Goal: Check status: Check status

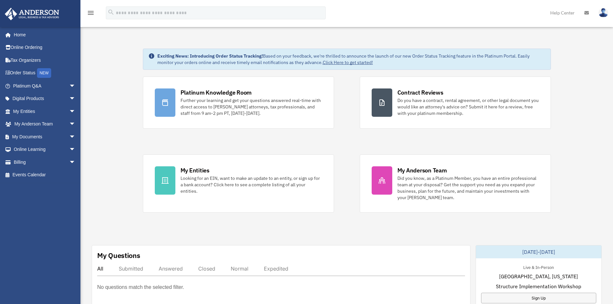
click at [604, 15] on img at bounding box center [603, 12] width 10 height 9
drag, startPoint x: 568, startPoint y: 115, endPoint x: 555, endPoint y: 63, distance: 53.7
click at [28, 111] on link "My Entities arrow_drop_down" at bounding box center [45, 111] width 81 height 13
click at [69, 112] on span "arrow_drop_down" at bounding box center [75, 111] width 13 height 13
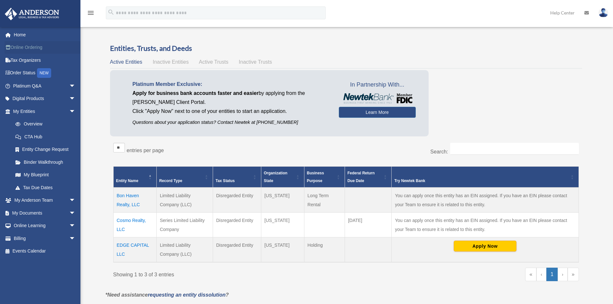
click at [26, 48] on link "Online Ordering" at bounding box center [45, 47] width 81 height 13
click at [27, 74] on link "Order Status NEW" at bounding box center [45, 73] width 81 height 13
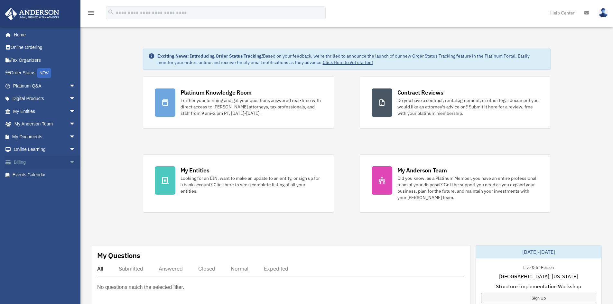
click at [19, 161] on link "Billing arrow_drop_down" at bounding box center [45, 162] width 81 height 13
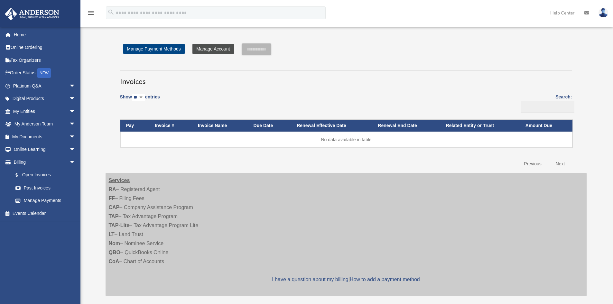
click at [206, 49] on link "Manage Account" at bounding box center [212, 49] width 41 height 10
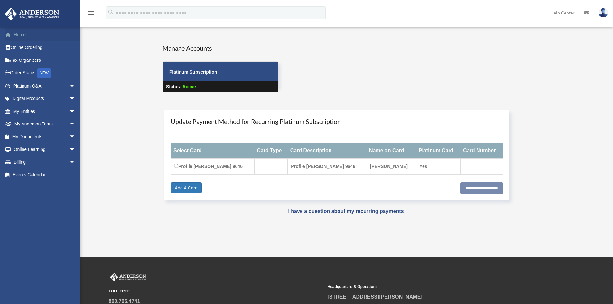
click at [24, 34] on link "Home" at bounding box center [45, 34] width 81 height 13
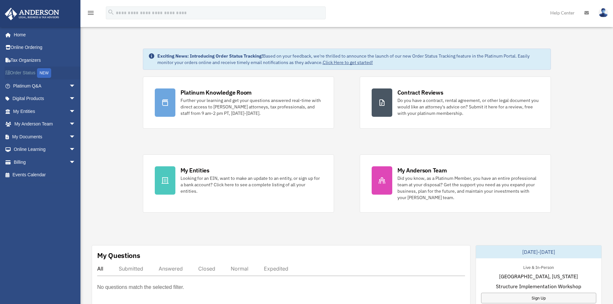
click at [24, 73] on link "Order Status NEW" at bounding box center [45, 73] width 81 height 13
